Goal: Task Accomplishment & Management: Manage account settings

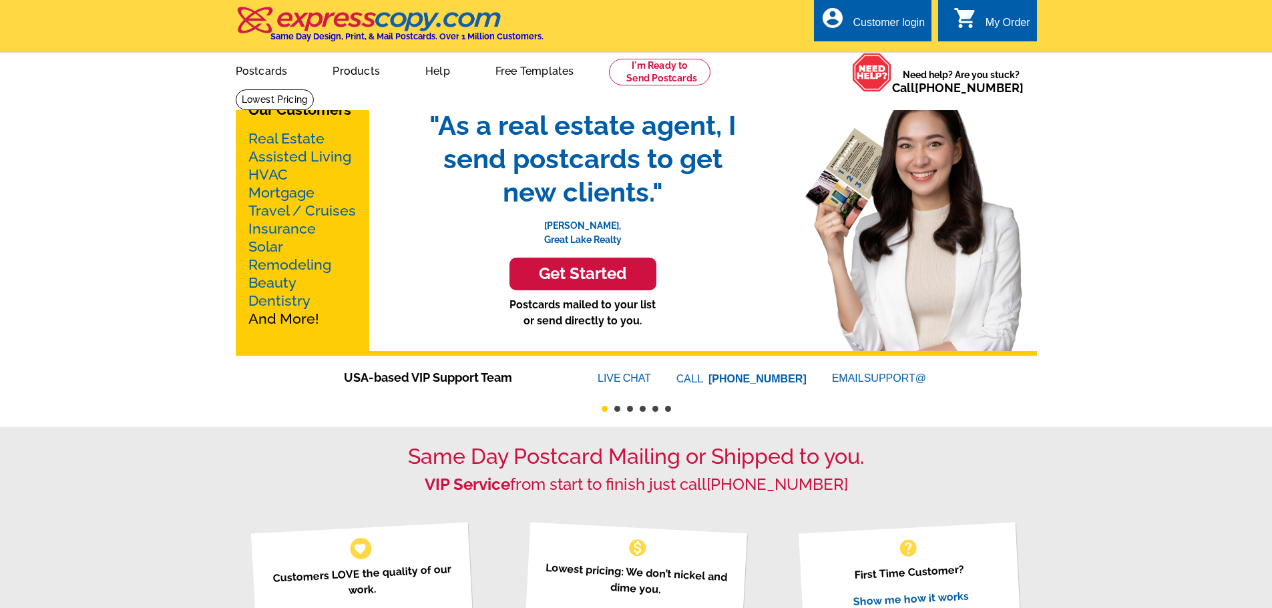
click at [888, 22] on div "Customer login" at bounding box center [888, 26] width 72 height 19
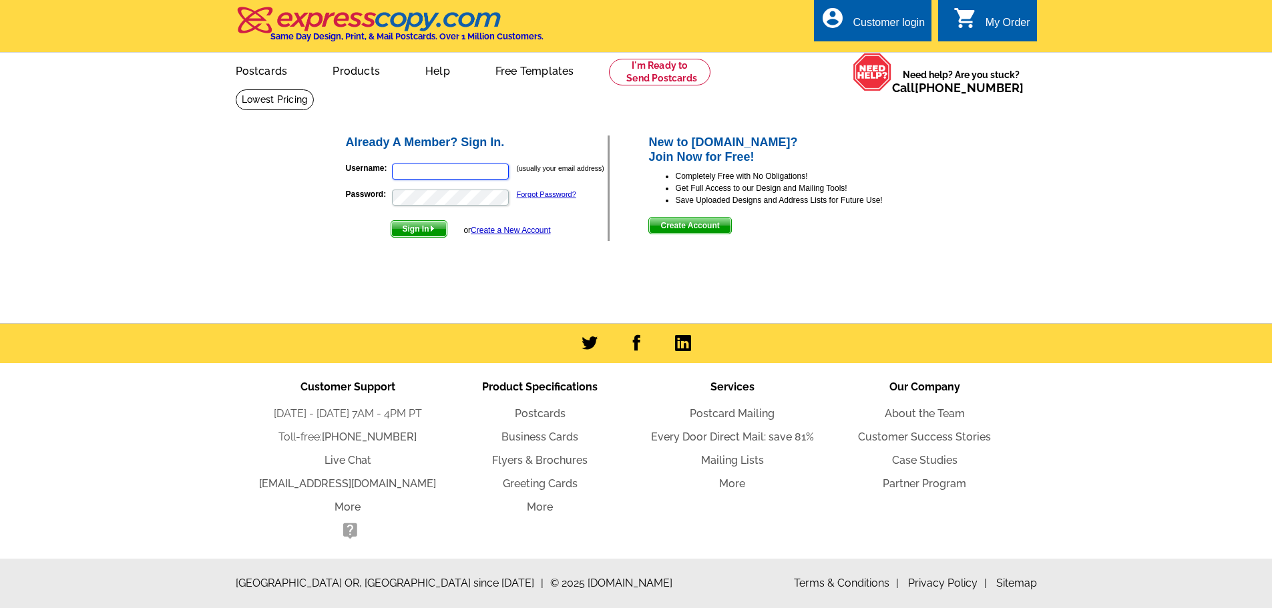
type input "[PERSON_NAME][EMAIL_ADDRESS][PERSON_NAME][DOMAIN_NAME]"
click at [409, 226] on span "Sign In" at bounding box center [418, 229] width 55 height 16
